Goal: Find specific page/section

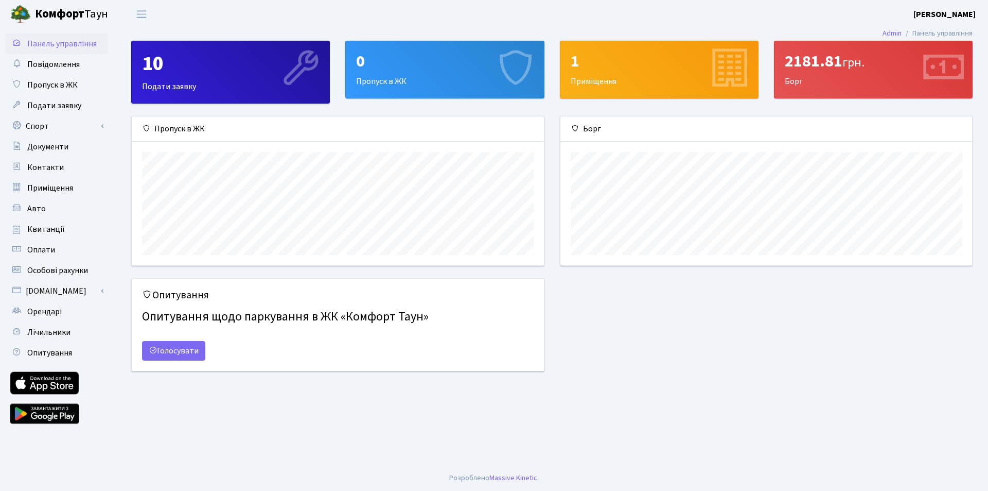
scroll to position [149, 412]
click at [60, 230] on span "Квитанції" at bounding box center [46, 228] width 38 height 11
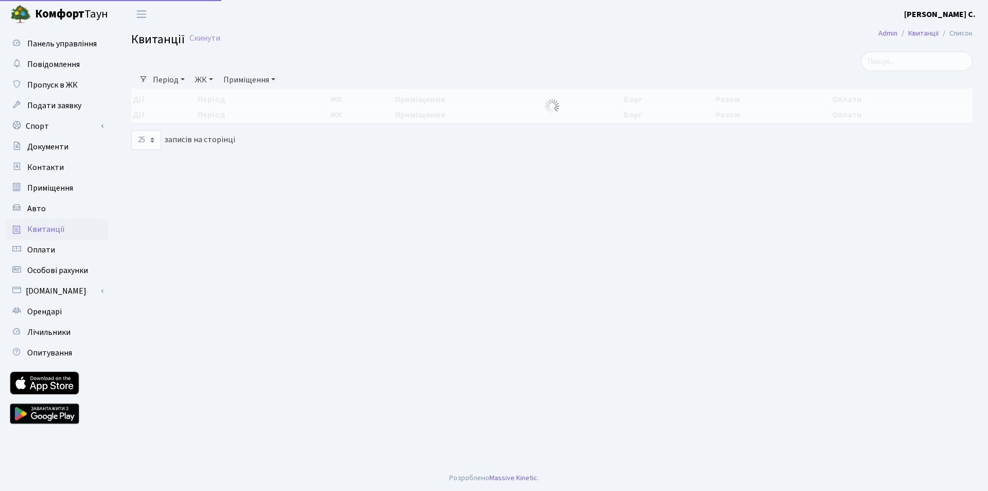
select select "25"
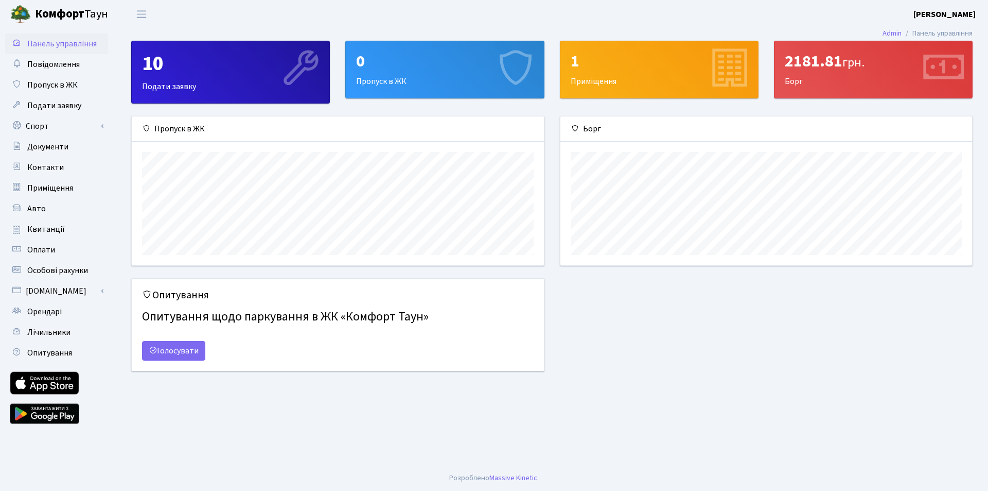
scroll to position [149, 412]
